Goal: Connect with others: Connect with others

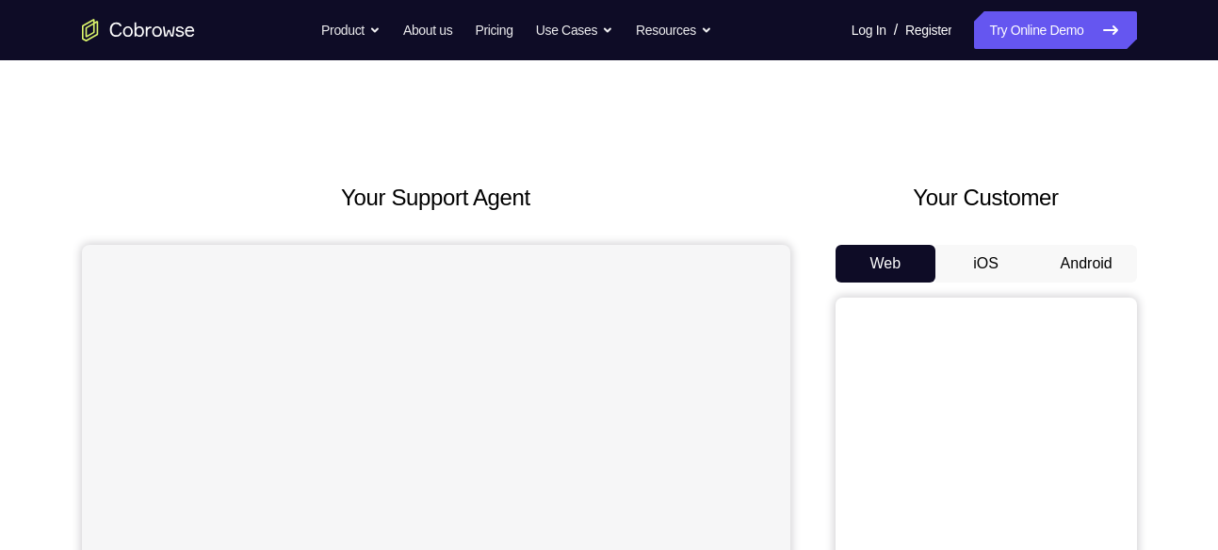
click at [1074, 266] on button "Android" at bounding box center [1086, 264] width 101 height 38
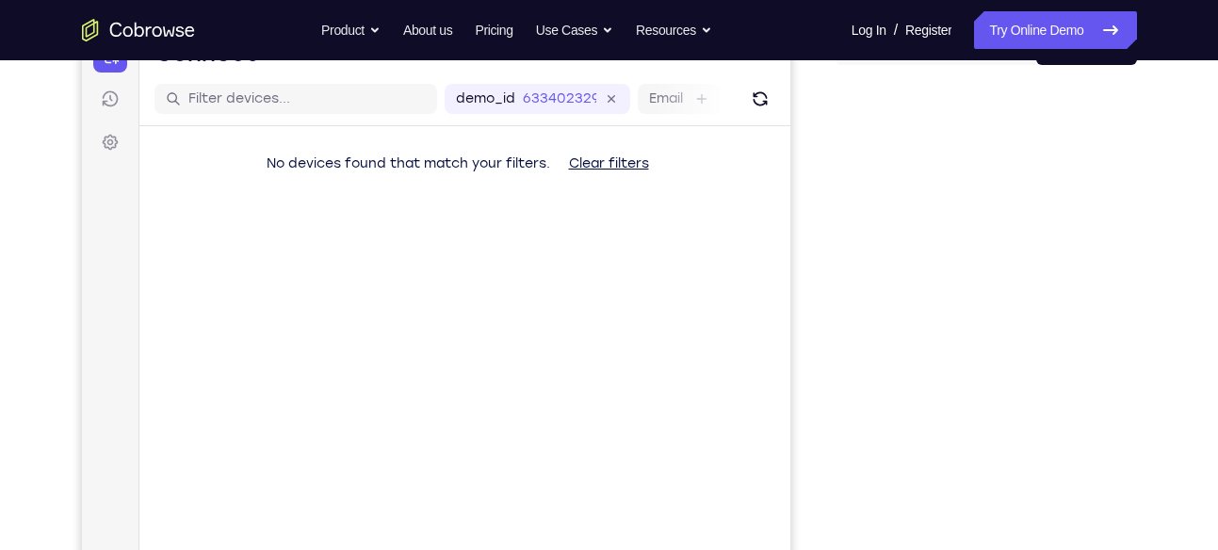
scroll to position [219, 0]
click at [771, 104] on button "Refresh" at bounding box center [759, 98] width 30 height 30
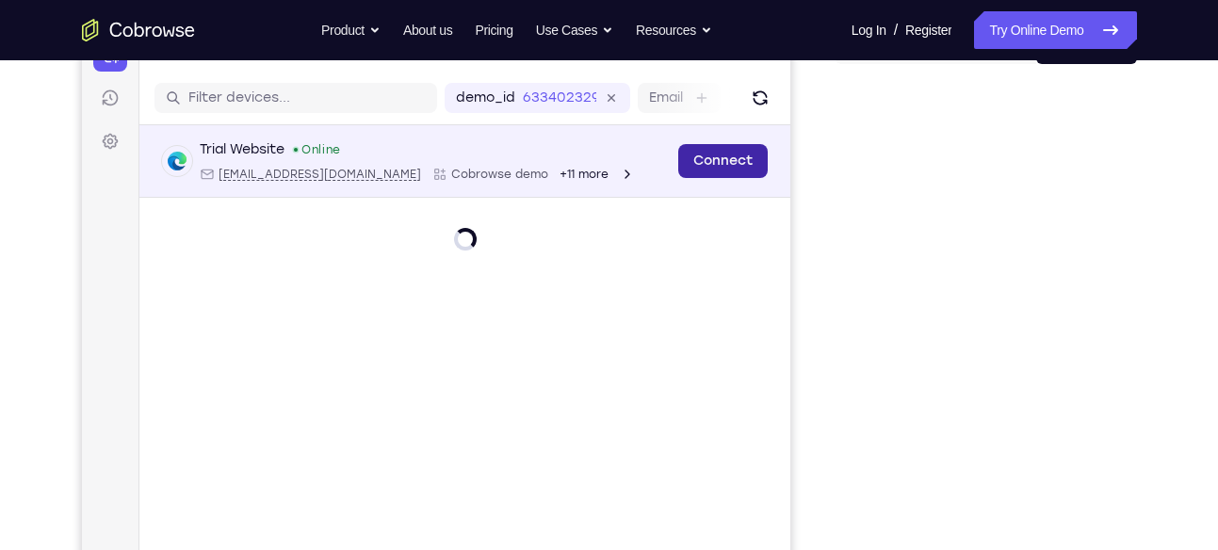
click at [749, 160] on link "Connect" at bounding box center [722, 161] width 90 height 34
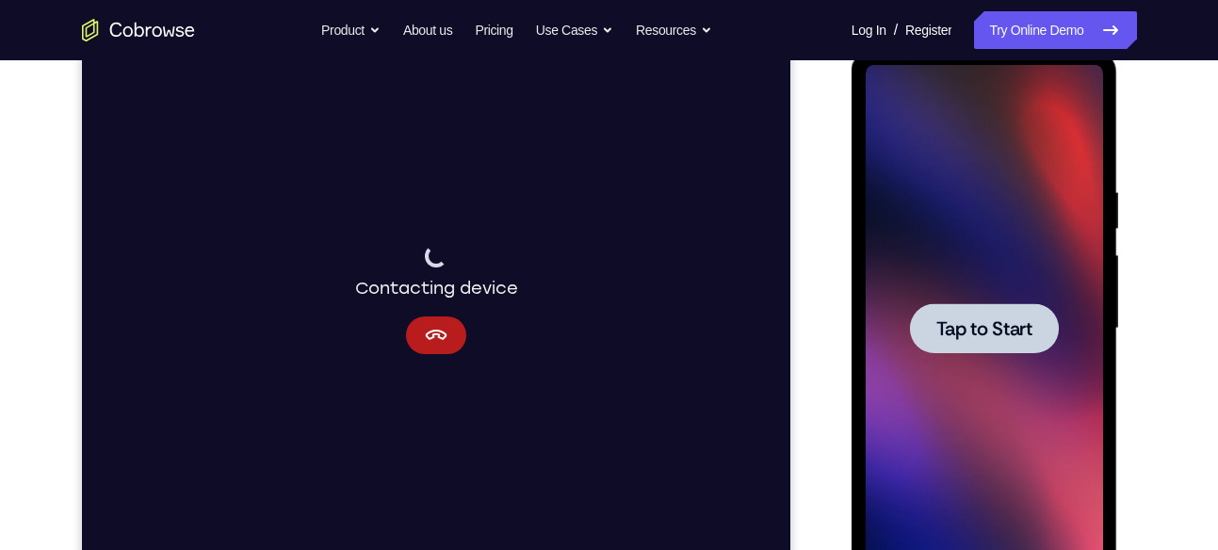
scroll to position [262, 0]
click at [962, 306] on div at bounding box center [984, 327] width 149 height 50
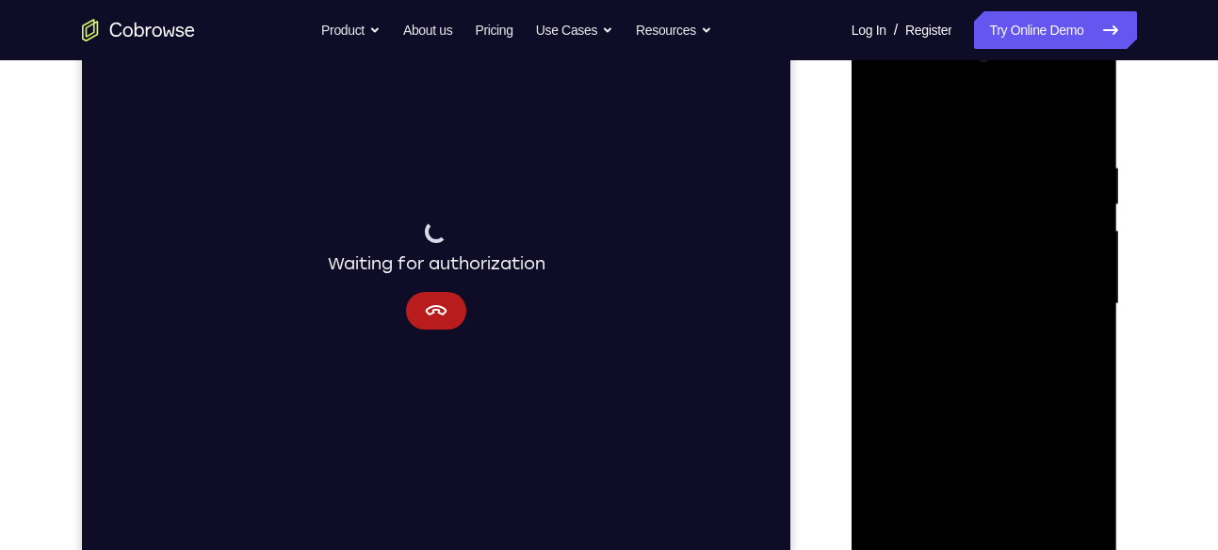
scroll to position [329, 0]
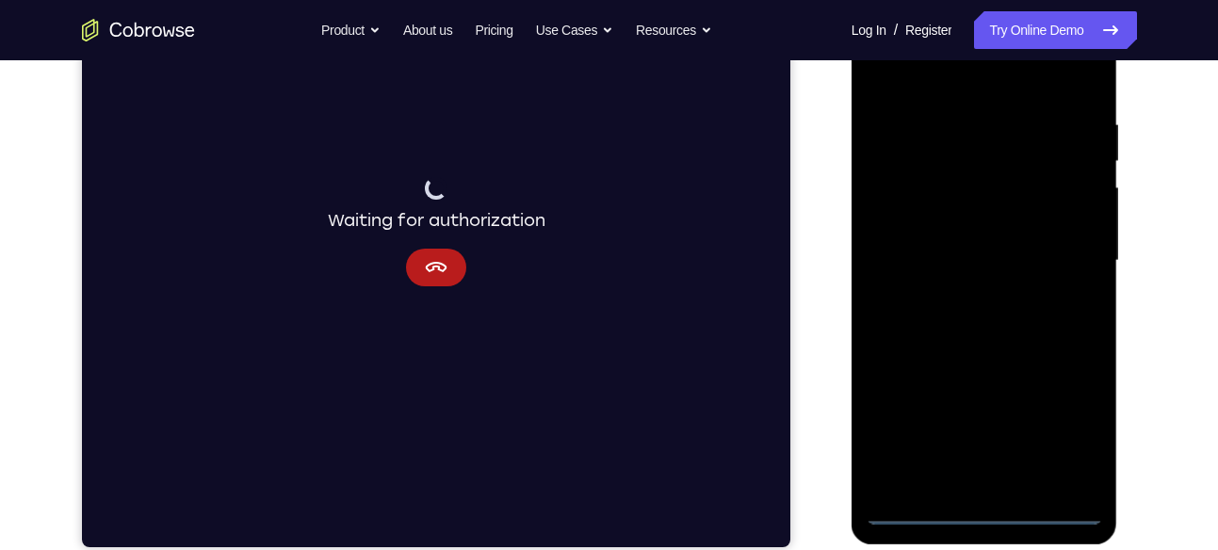
click at [981, 505] on div at bounding box center [984, 261] width 237 height 528
click at [1073, 435] on div at bounding box center [984, 261] width 237 height 528
click at [952, 84] on div at bounding box center [984, 261] width 237 height 528
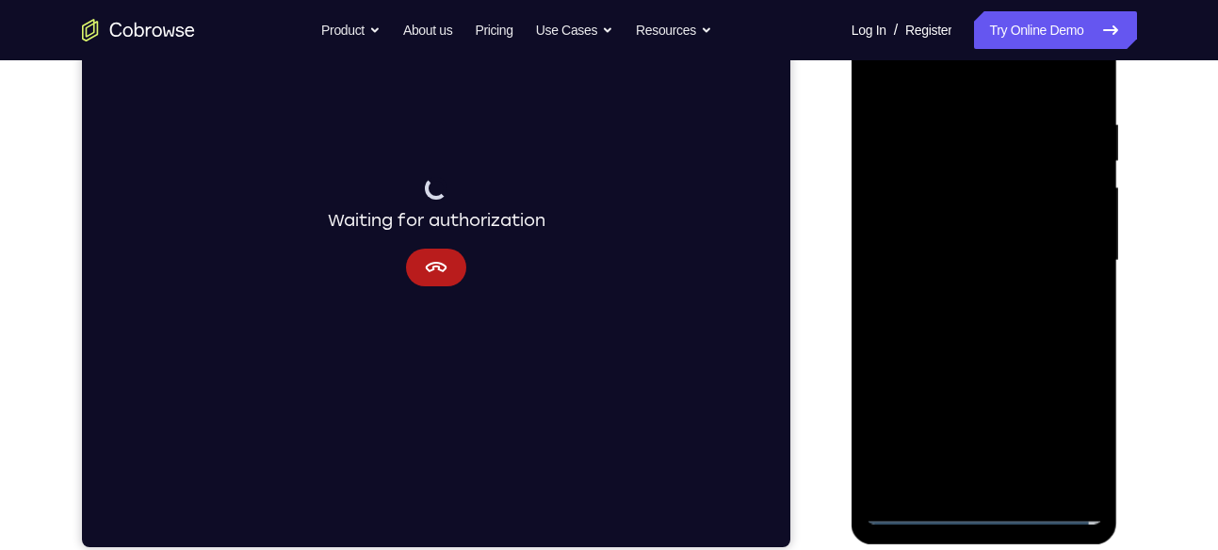
click at [1064, 251] on div at bounding box center [984, 261] width 237 height 528
click at [968, 297] on div at bounding box center [984, 261] width 237 height 528
click at [979, 235] on div at bounding box center [984, 261] width 237 height 528
click at [979, 220] on div at bounding box center [984, 261] width 237 height 528
click at [952, 262] on div at bounding box center [984, 261] width 237 height 528
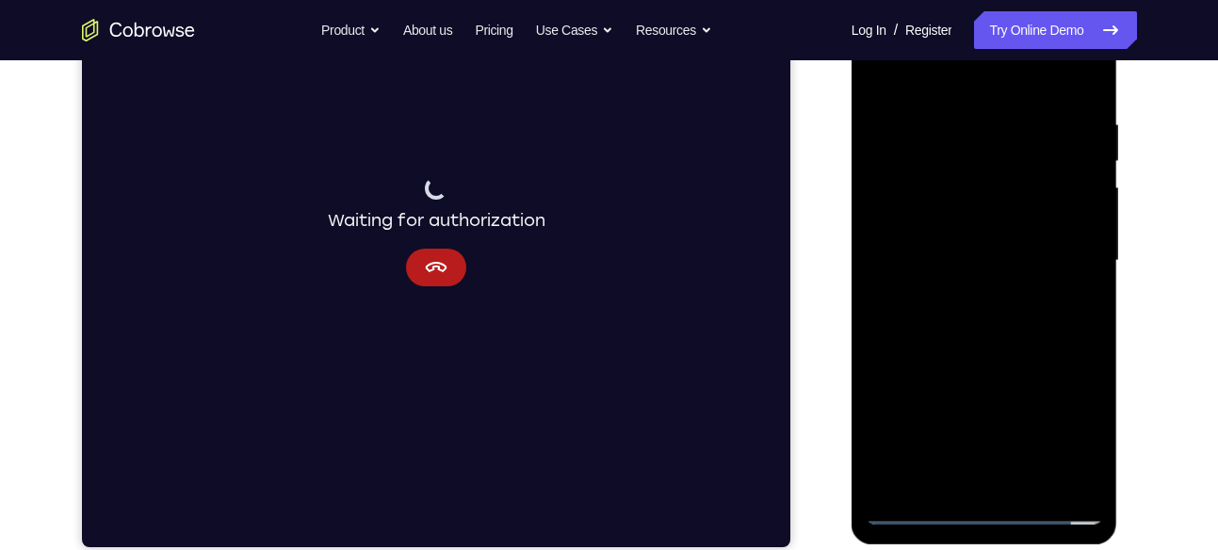
click at [952, 319] on div at bounding box center [984, 261] width 237 height 528
click at [1000, 306] on div at bounding box center [984, 261] width 237 height 528
click at [1001, 348] on div at bounding box center [984, 261] width 237 height 528
click at [1098, 344] on div at bounding box center [984, 261] width 237 height 528
click at [1031, 479] on div at bounding box center [984, 261] width 237 height 528
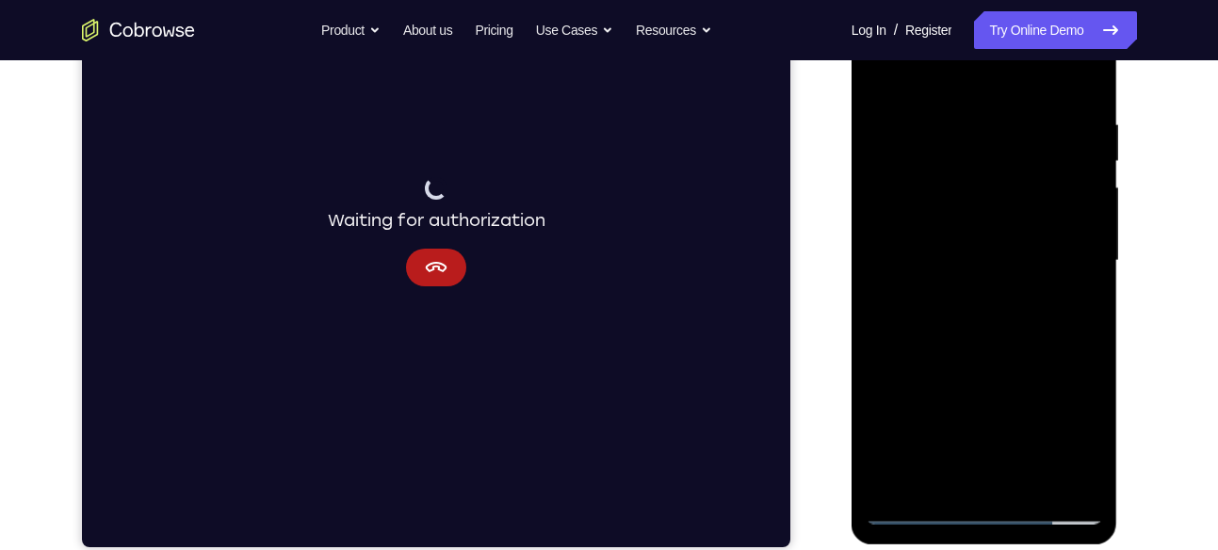
click at [1022, 364] on div at bounding box center [984, 261] width 237 height 528
click at [893, 73] on div at bounding box center [984, 261] width 237 height 528
click at [891, 68] on div at bounding box center [984, 261] width 237 height 528
click at [964, 128] on div at bounding box center [984, 261] width 237 height 528
